Goal: Task Accomplishment & Management: Manage account settings

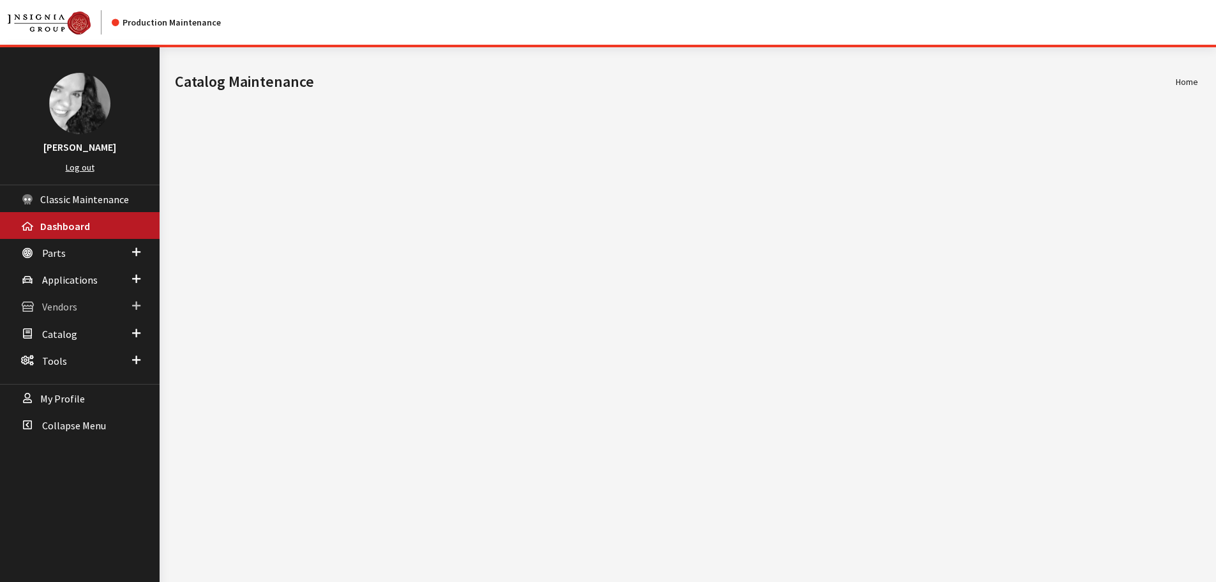
click at [58, 309] on span "Vendors" at bounding box center [59, 307] width 35 height 13
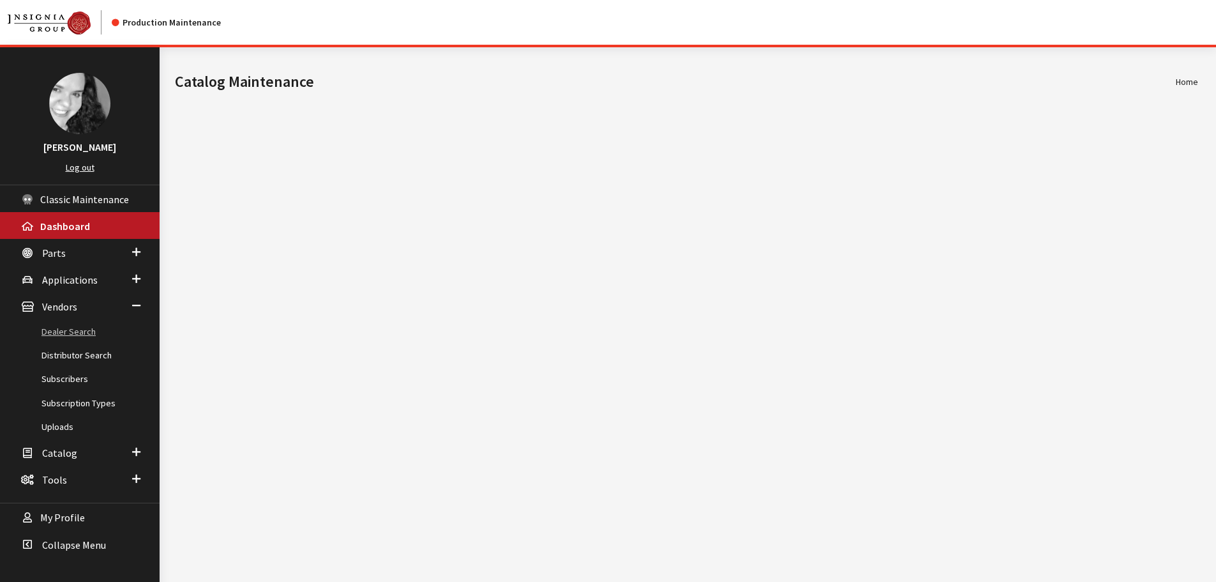
click at [63, 335] on link "Dealer Search" at bounding box center [80, 332] width 160 height 24
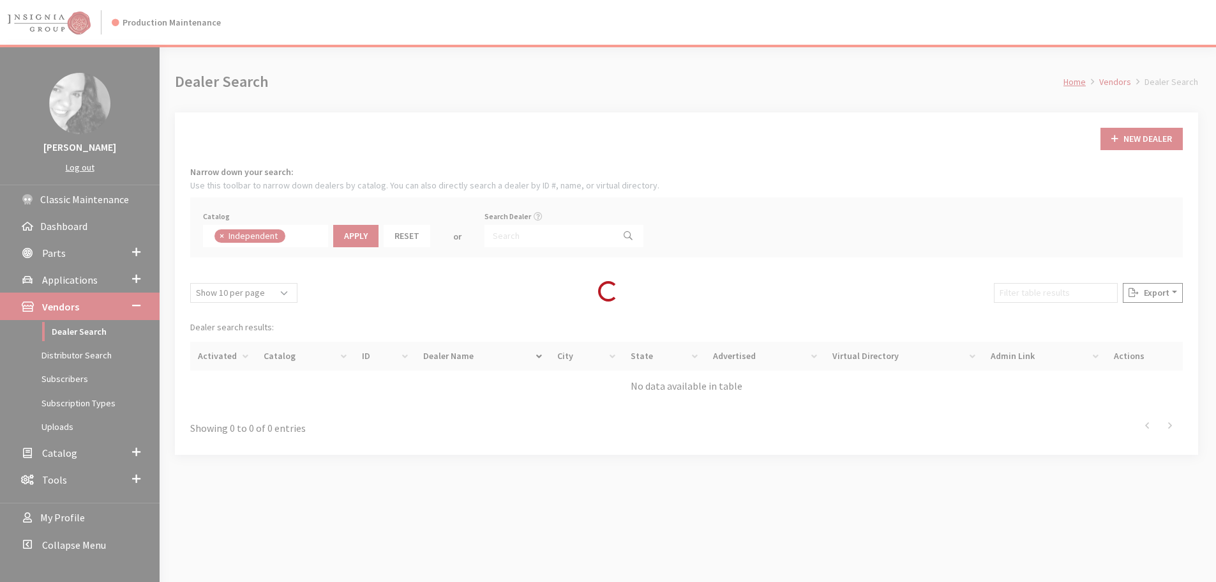
scroll to position [92, 0]
click at [502, 239] on input "Search Dealer" at bounding box center [549, 236] width 129 height 22
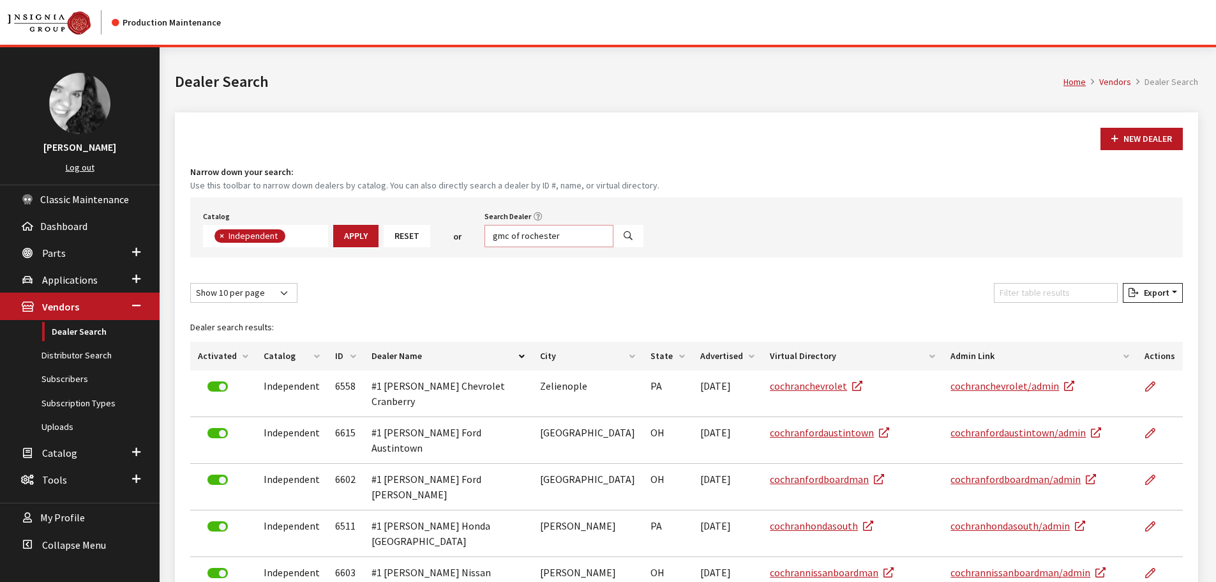
type input "gmc of rochester"
select select
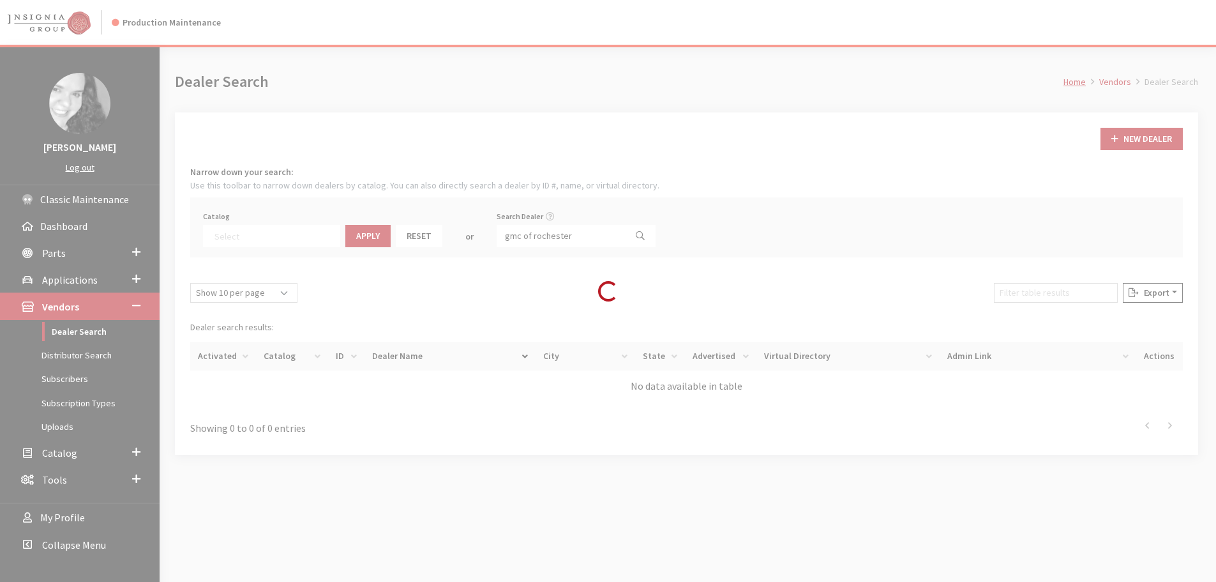
scroll to position [133, 0]
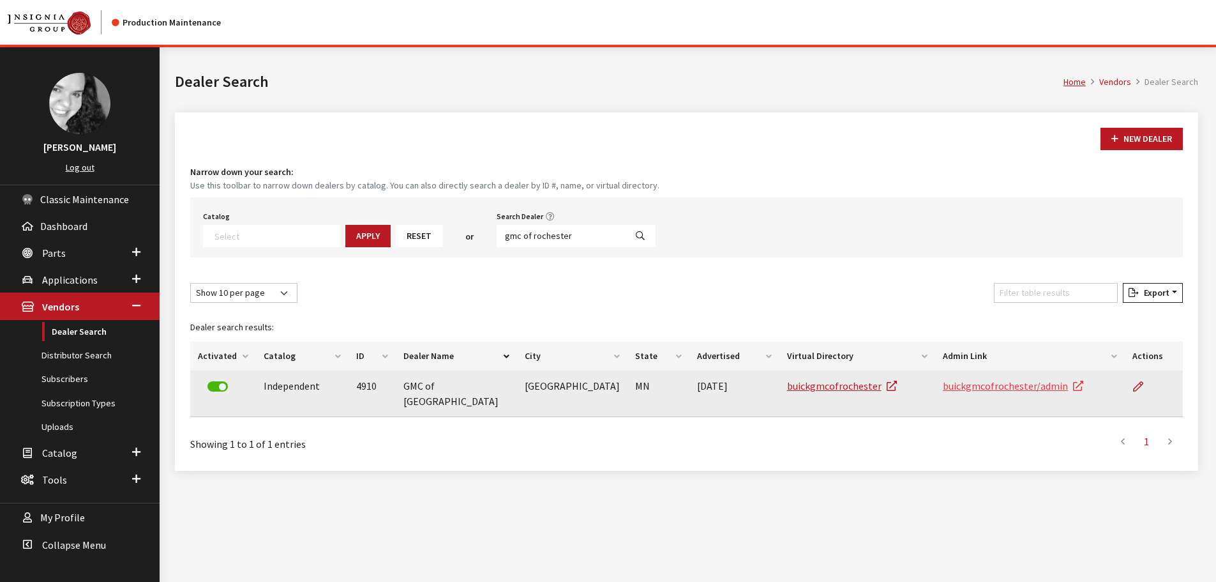
click at [992, 386] on link "buickgmcofrochester/admin" at bounding box center [1013, 385] width 140 height 13
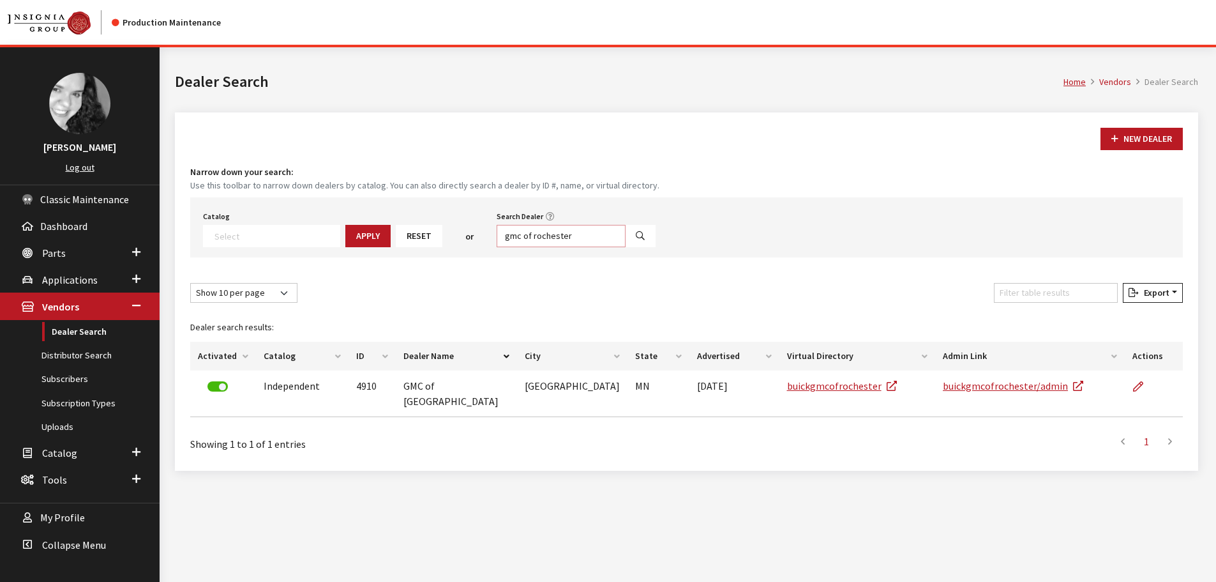
click at [520, 229] on input "gmc of rochester" at bounding box center [561, 236] width 129 height 22
click at [520, 235] on input "gmc of rochester" at bounding box center [561, 236] width 129 height 22
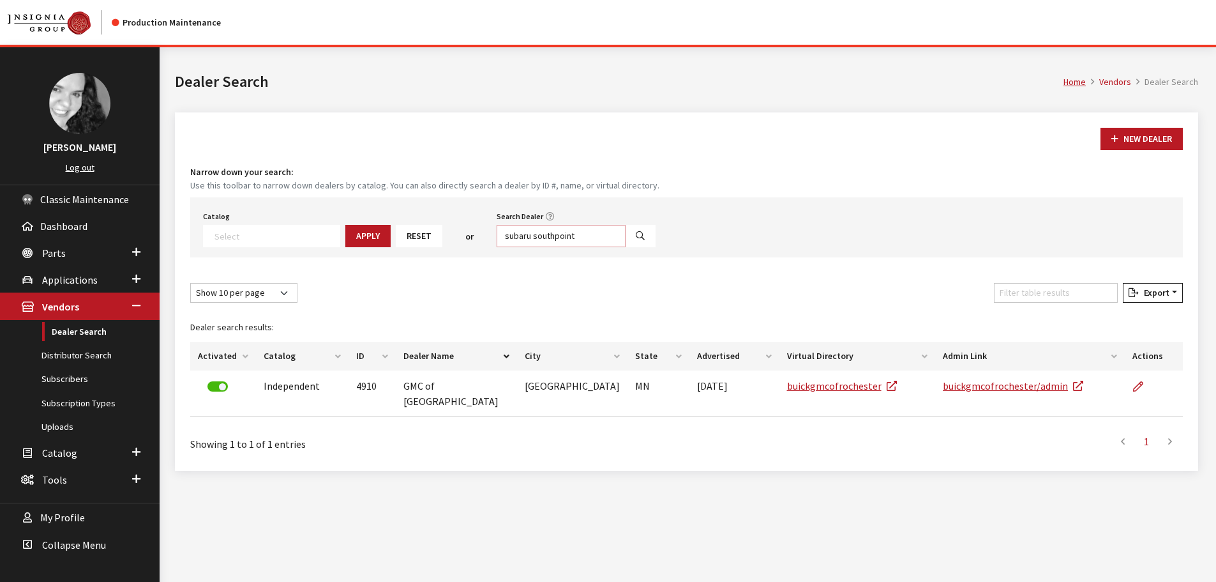
type input "subaru southpoint"
select select
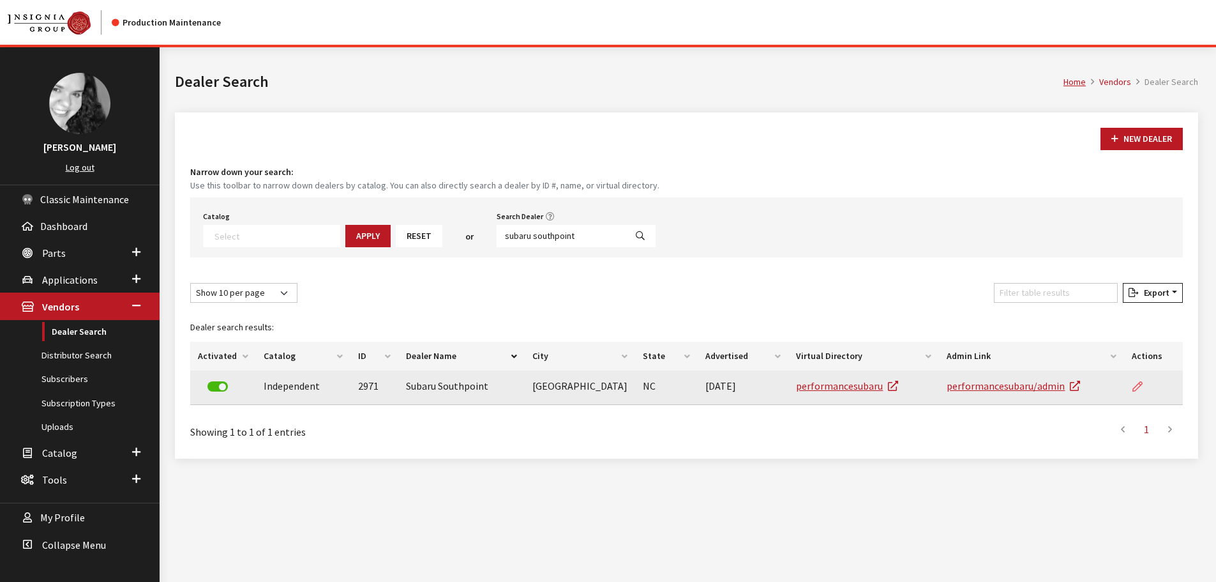
click at [1135, 384] on icon at bounding box center [1138, 387] width 10 height 10
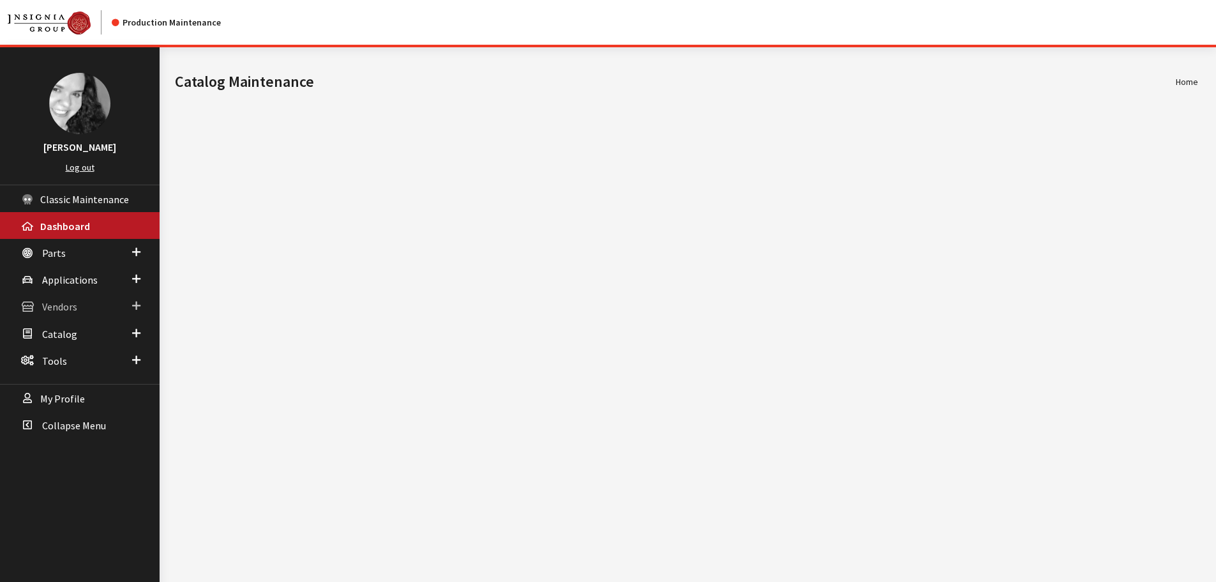
click at [52, 314] on link "Vendors" at bounding box center [80, 305] width 160 height 27
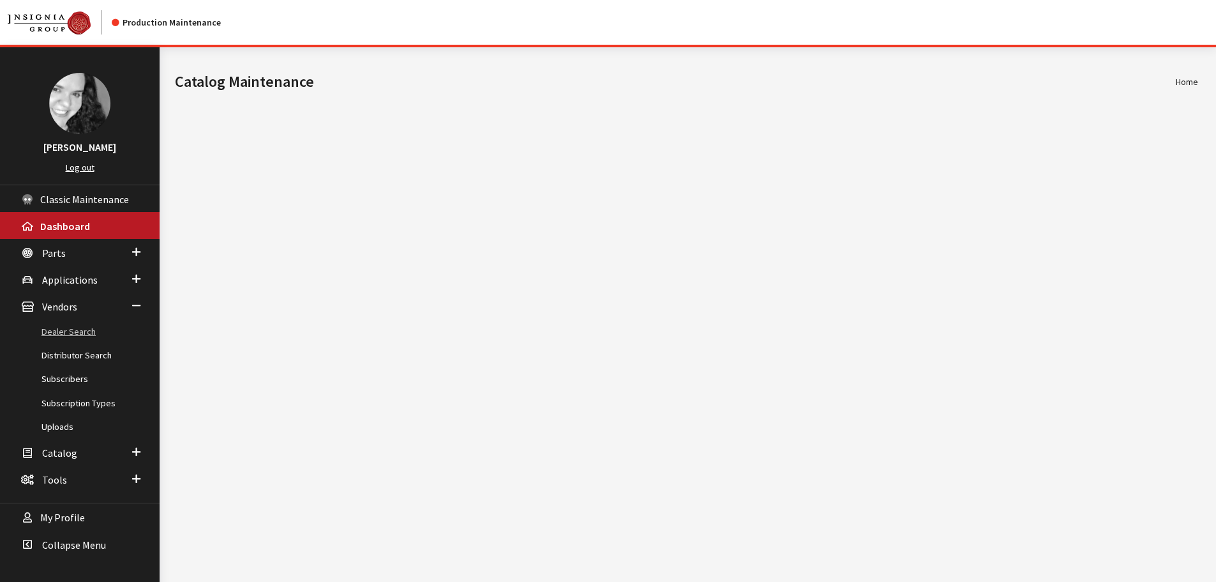
click at [56, 333] on link "Dealer Search" at bounding box center [80, 332] width 160 height 24
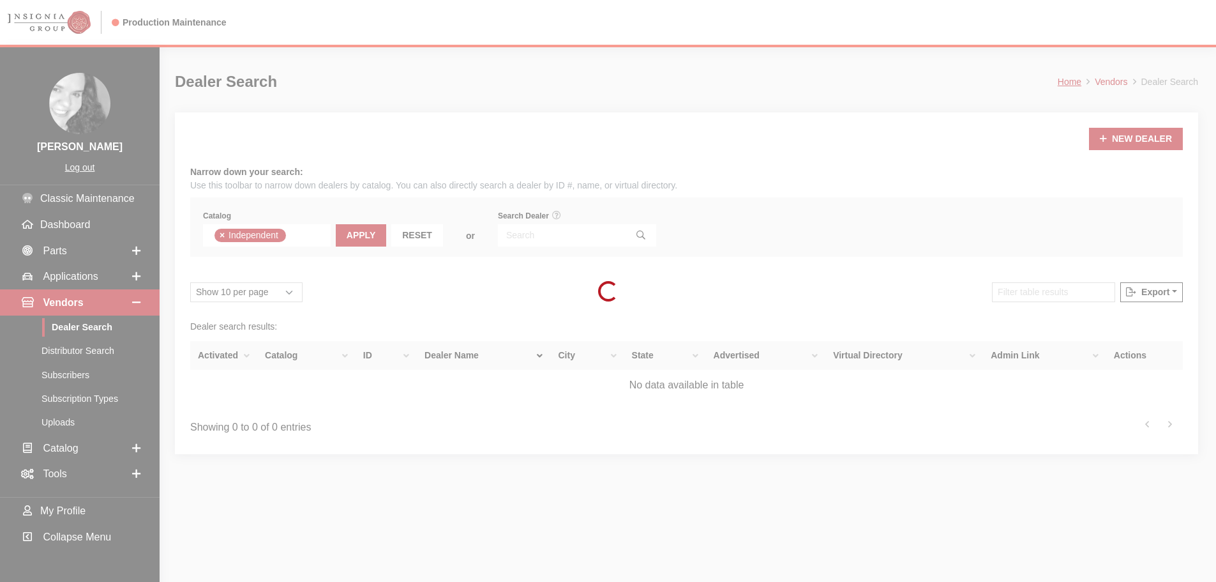
scroll to position [92, 0]
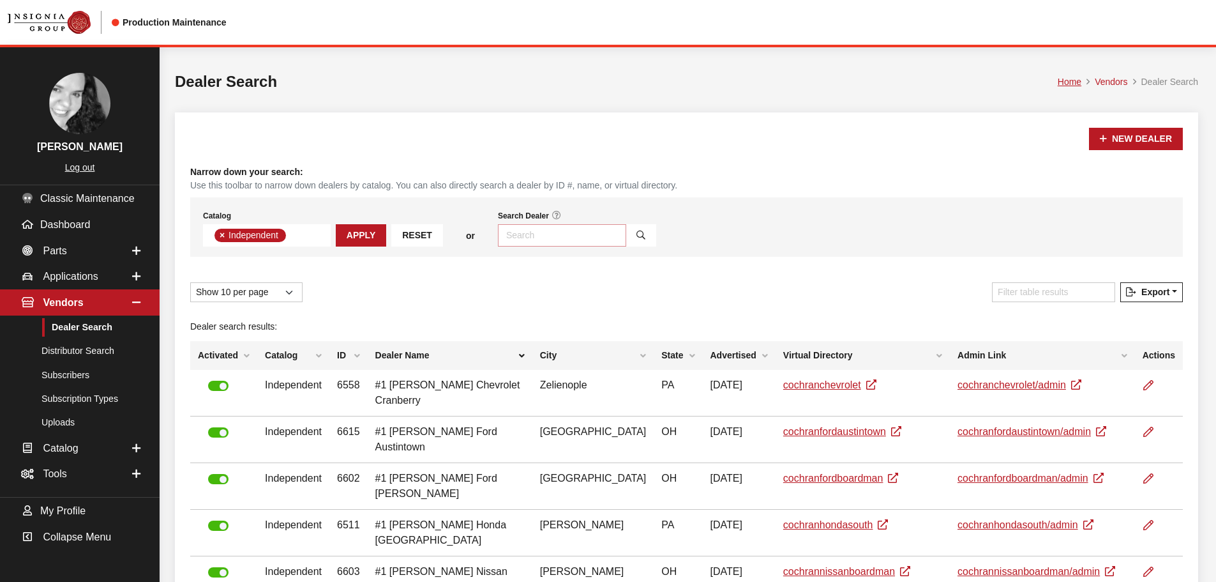
click at [539, 234] on input "Search Dealer" at bounding box center [562, 235] width 128 height 22
type input "prestige"
select select
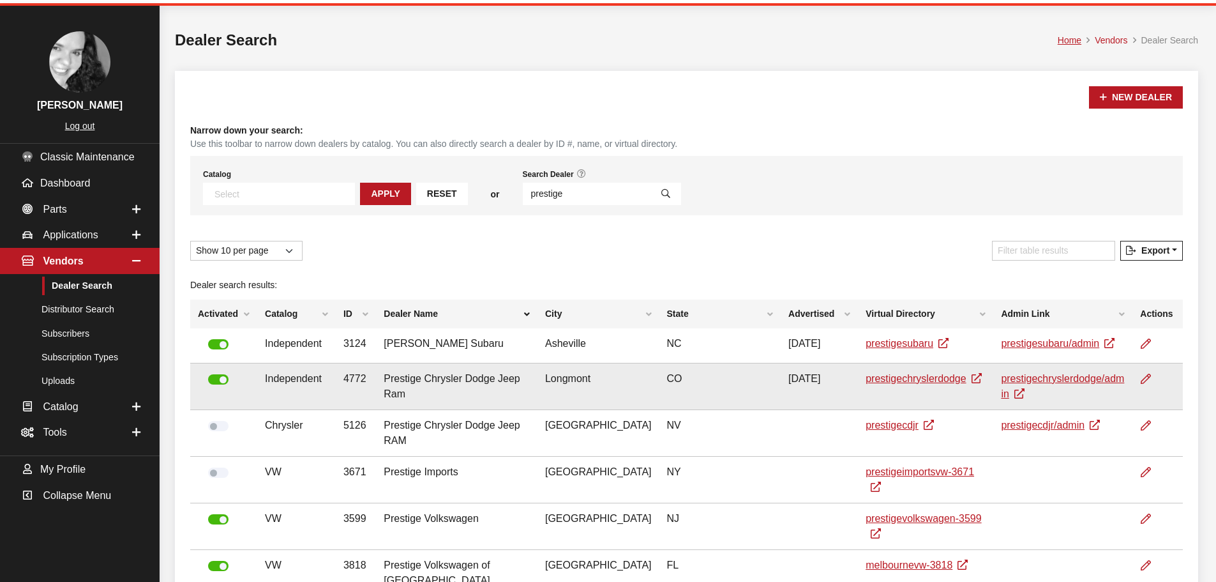
scroll to position [64, 0]
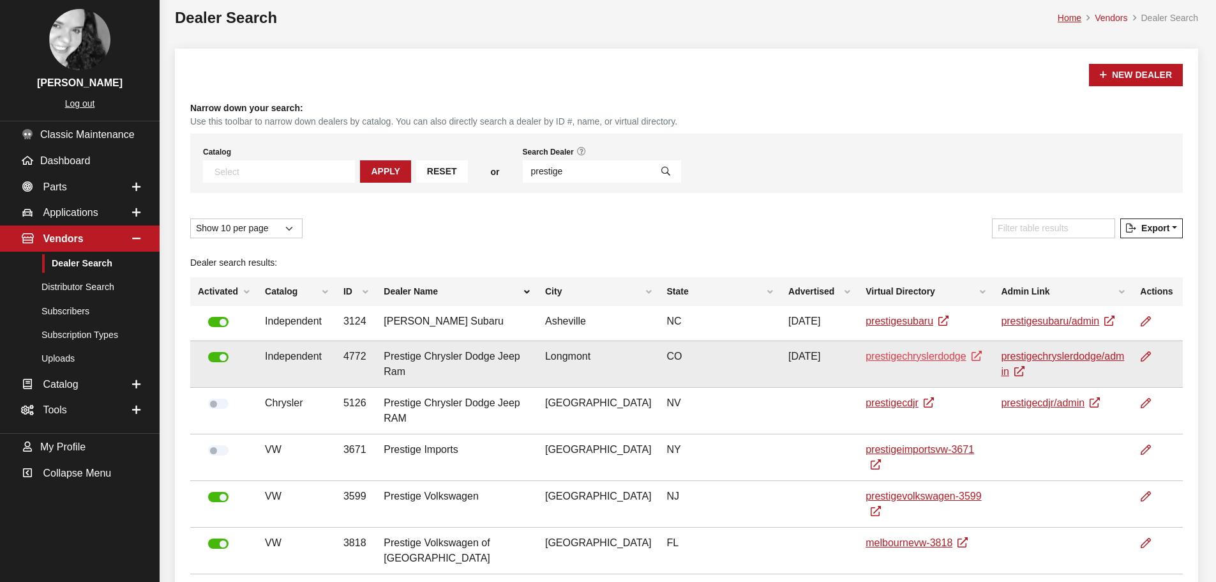
click at [890, 358] on link "prestigechryslerdodge" at bounding box center [924, 356] width 116 height 11
click at [1012, 359] on link "prestigechryslerdodge/admin" at bounding box center [1062, 364] width 123 height 26
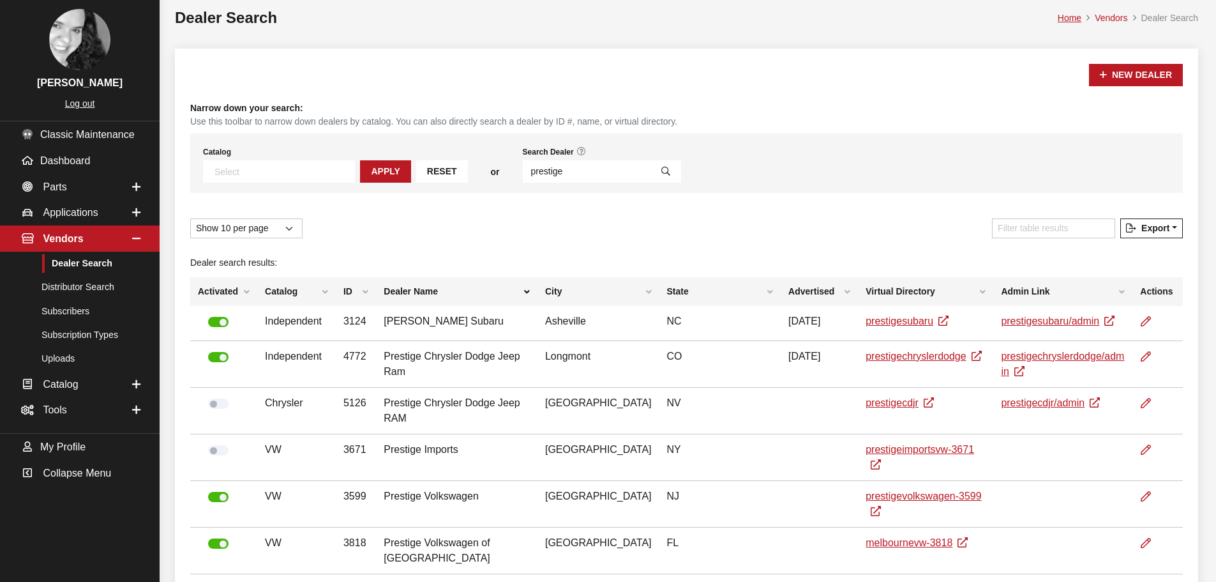
click at [868, 29] on h1 "Dealer Search" at bounding box center [616, 17] width 883 height 23
click at [833, 248] on div "Dealer search results: Activated Catalog ID Dealer Name City State Advertised V…" at bounding box center [687, 454] width 1008 height 423
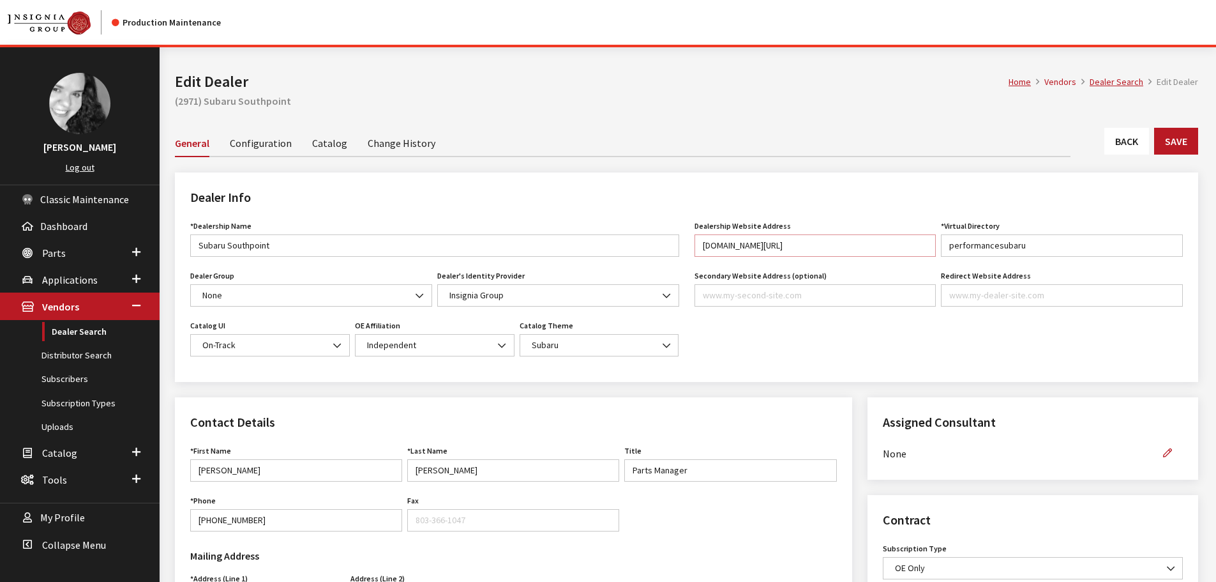
click at [793, 245] on input "www.igaccessories.com/performancesubaru" at bounding box center [816, 245] width 242 height 22
drag, startPoint x: 794, startPoint y: 245, endPoint x: 877, endPoint y: 249, distance: 83.1
click at [877, 249] on input "www.igaccessories.com/subarusouthpoint" at bounding box center [816, 245] width 242 height 22
type input "www.igaccessories.com/subarusouthpoint"
click at [1022, 244] on input "performancesubaru" at bounding box center [1062, 245] width 242 height 22
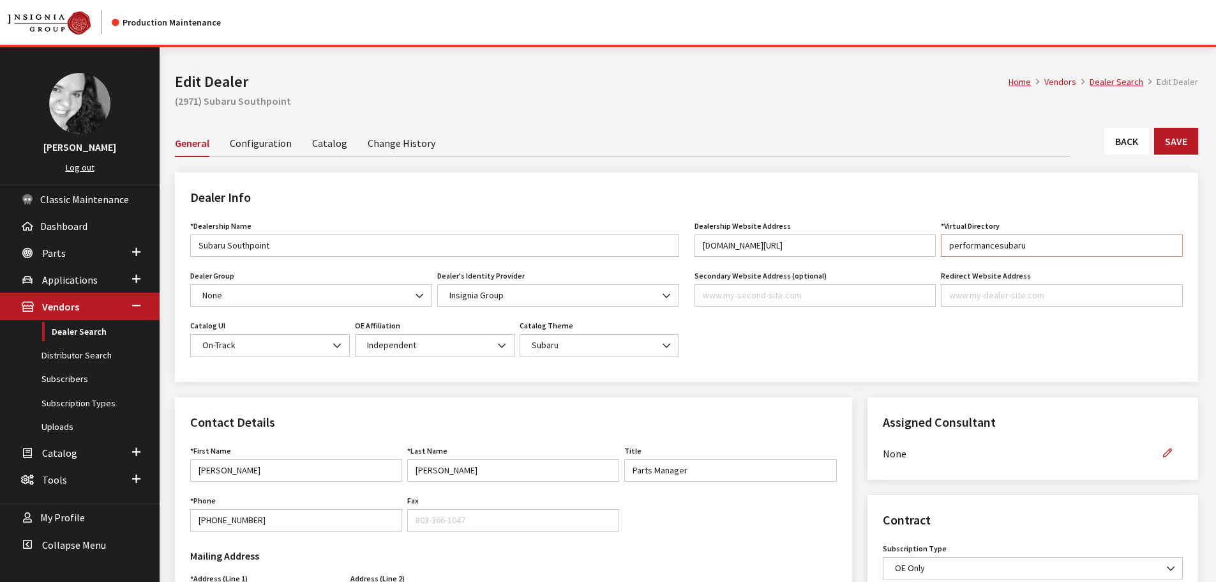
click at [1022, 244] on input "performancesubaru" at bounding box center [1062, 245] width 242 height 22
paste input "subarusouthpoint"
type input "subarusouthpoint"
click at [1183, 137] on button "Save" at bounding box center [1176, 141] width 44 height 27
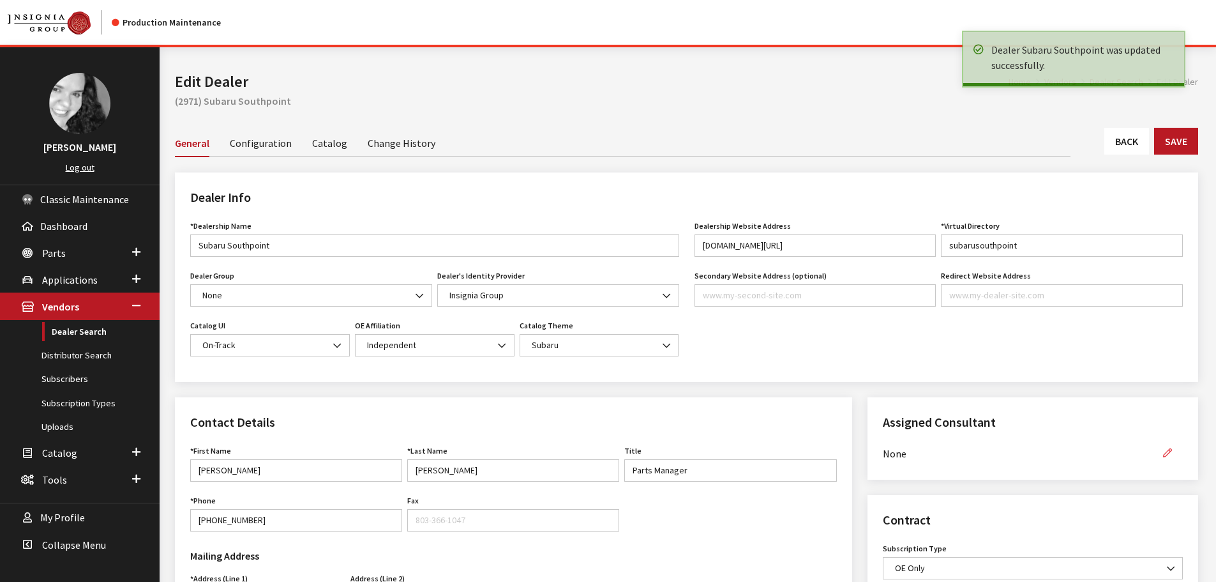
click at [1165, 453] on icon "button" at bounding box center [1167, 453] width 9 height 9
click at [1137, 455] on select "None [PERSON_NAME] [PERSON_NAME] [PERSON_NAME] [PERSON_NAME] [PERSON_NAME]" at bounding box center [1018, 453] width 270 height 22
select select "30"
click at [883, 442] on select "None [PERSON_NAME] [PERSON_NAME] [PERSON_NAME] [PERSON_NAME] [PERSON_NAME]" at bounding box center [1018, 453] width 270 height 22
click at [1168, 460] on button "button" at bounding box center [1168, 453] width 31 height 22
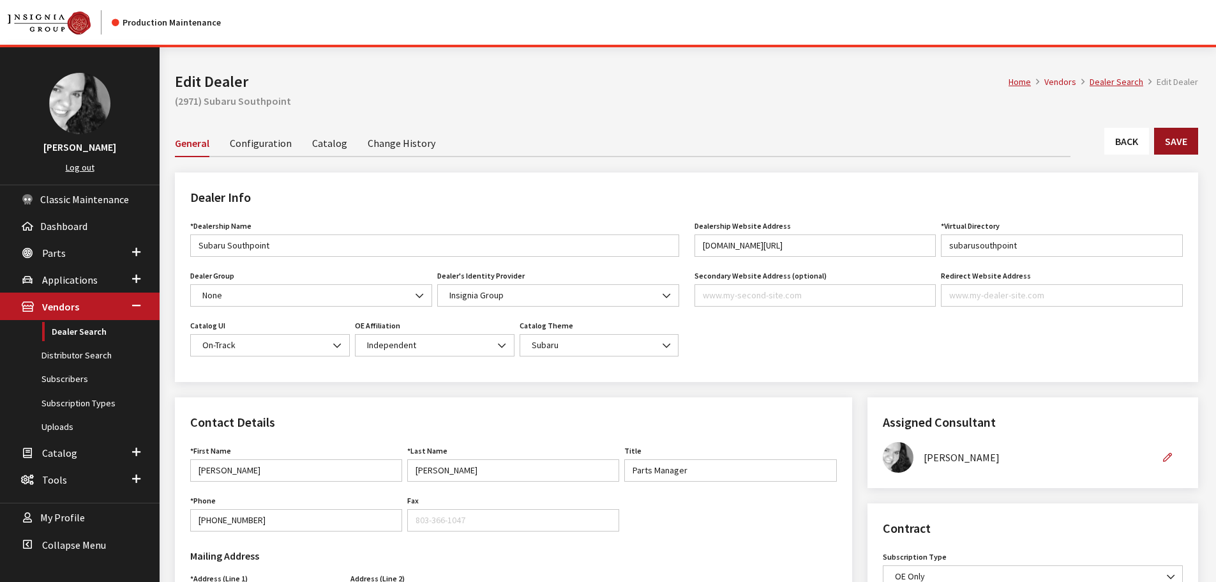
click at [1176, 147] on button "Save" at bounding box center [1176, 141] width 44 height 27
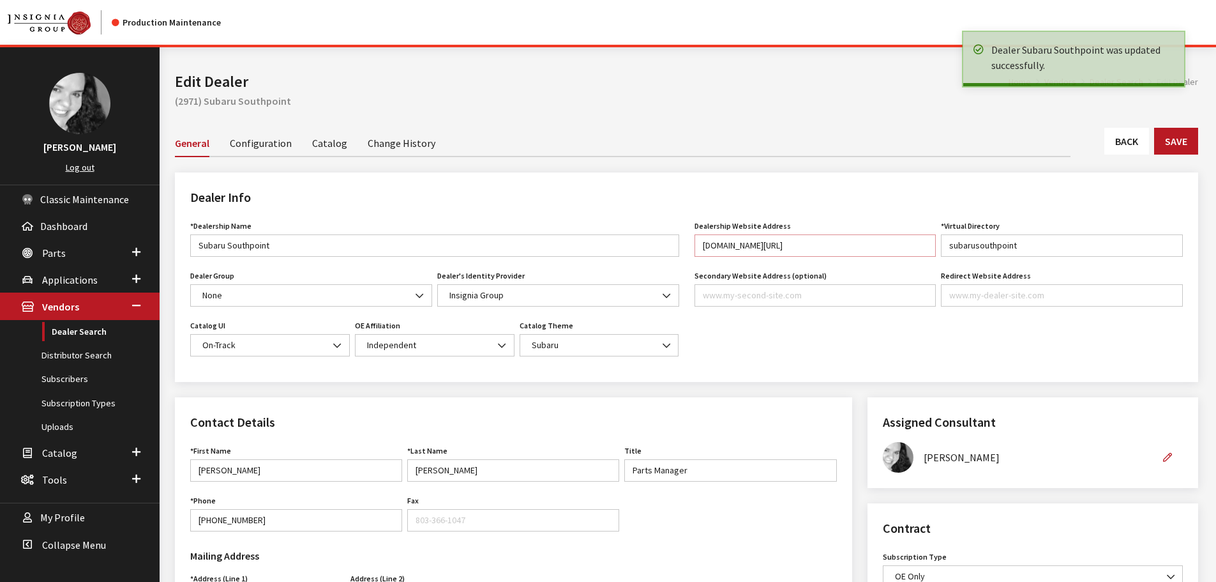
drag, startPoint x: 723, startPoint y: 243, endPoint x: 872, endPoint y: 252, distance: 149.7
click at [872, 252] on input "[DOMAIN_NAME][URL]" at bounding box center [816, 245] width 242 height 22
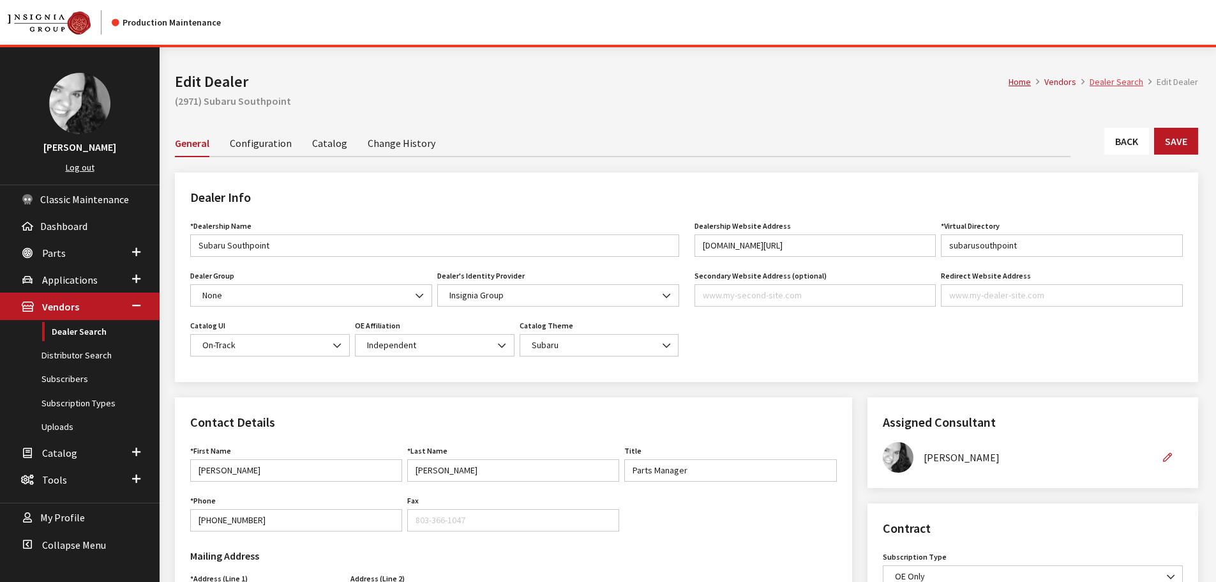
click at [1127, 77] on link "Dealer Search" at bounding box center [1117, 81] width 54 height 11
click at [1184, 144] on button "Save" at bounding box center [1176, 141] width 44 height 27
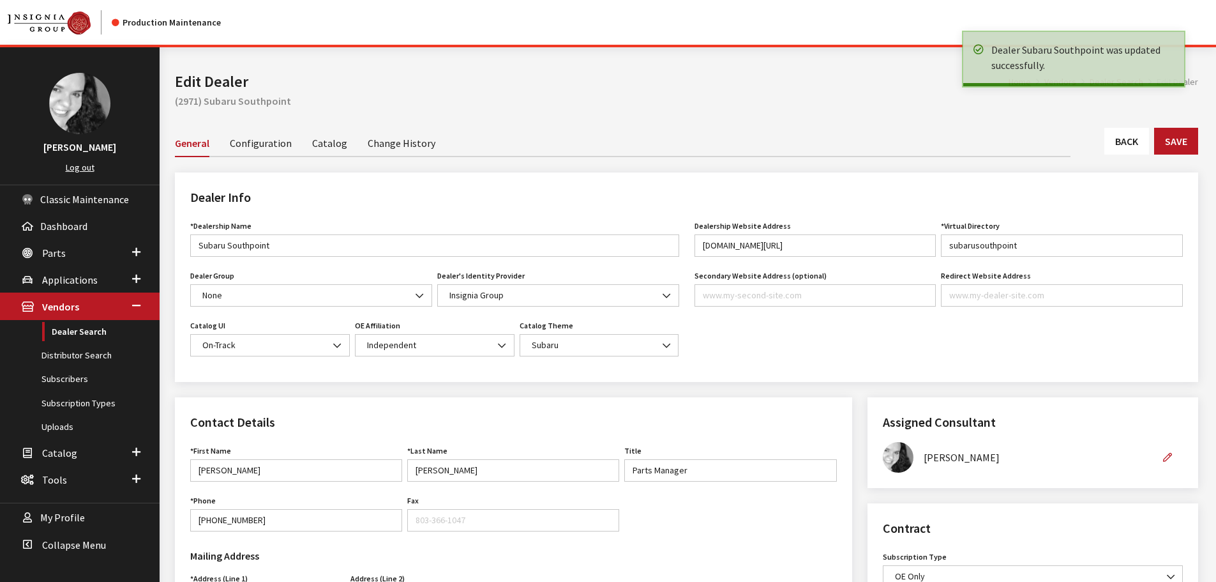
click at [1127, 147] on link "Back" at bounding box center [1127, 141] width 45 height 27
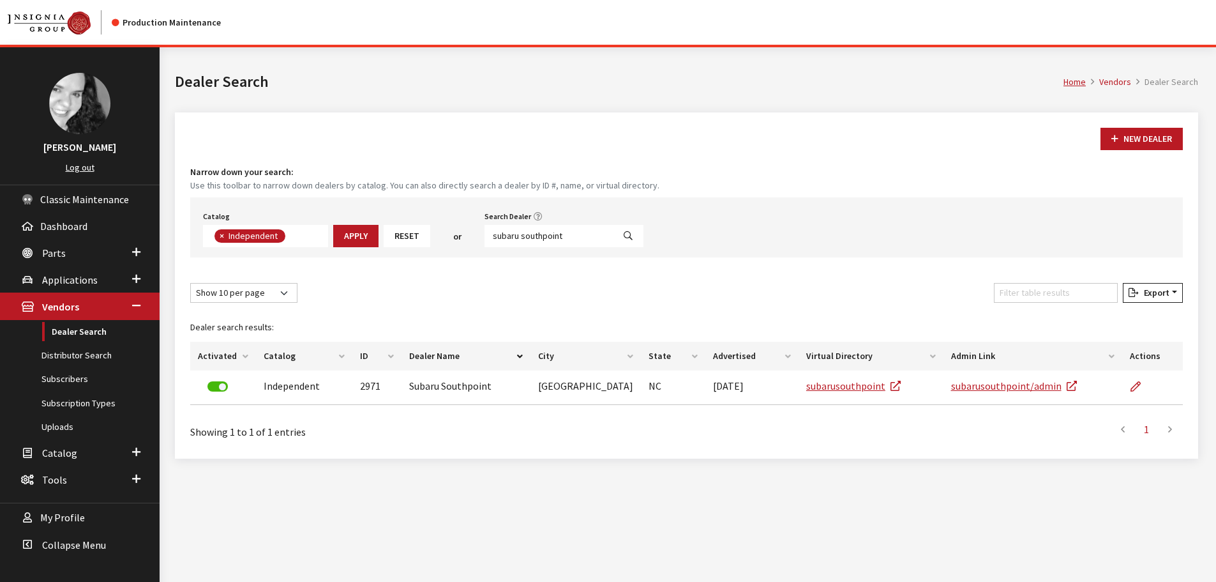
scroll to position [93, 0]
click at [506, 148] on div "New Dealer" at bounding box center [687, 139] width 998 height 22
